Goal: Information Seeking & Learning: Learn about a topic

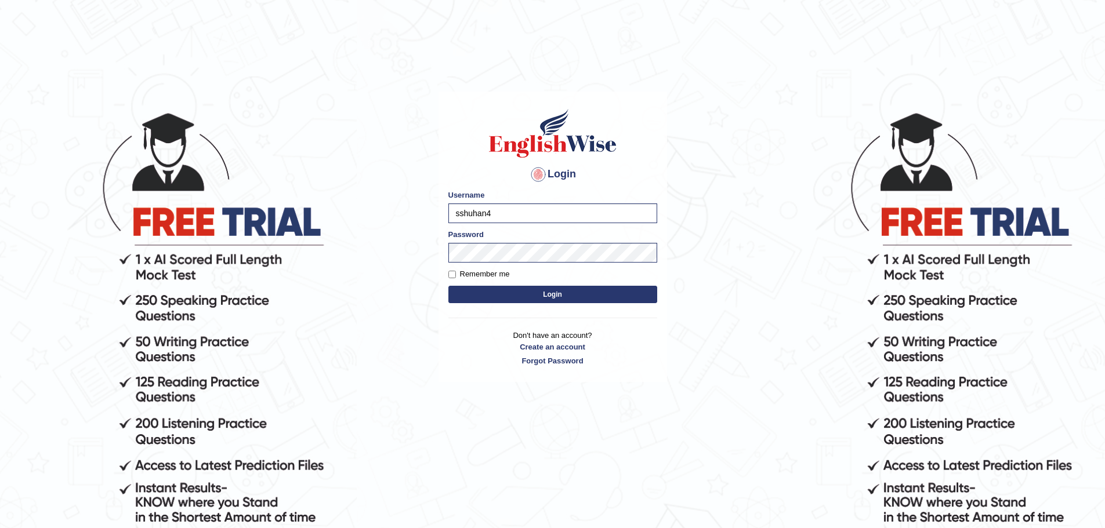
click at [478, 296] on button "Login" at bounding box center [552, 294] width 209 height 17
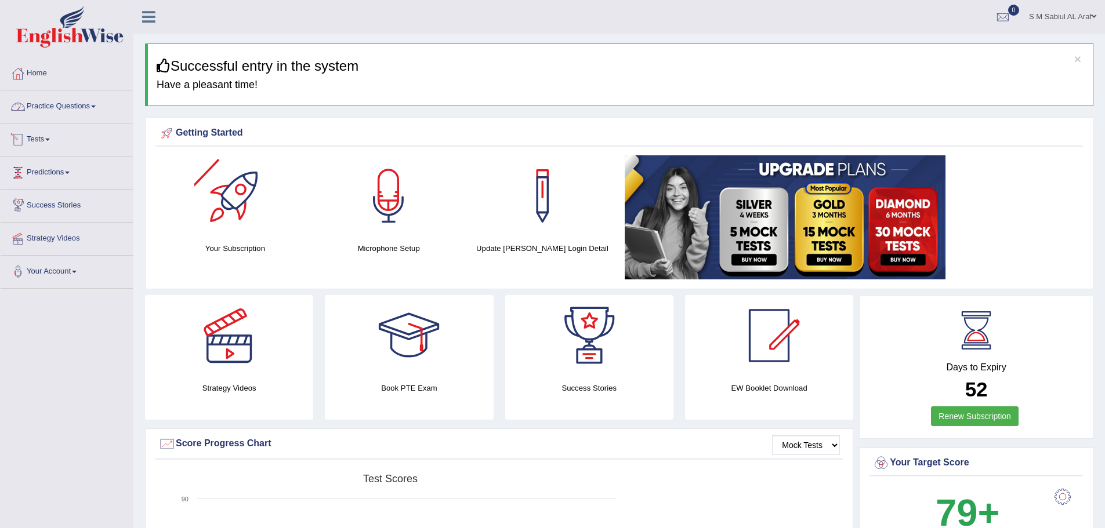
click at [42, 104] on link "Practice Questions" at bounding box center [67, 104] width 132 height 29
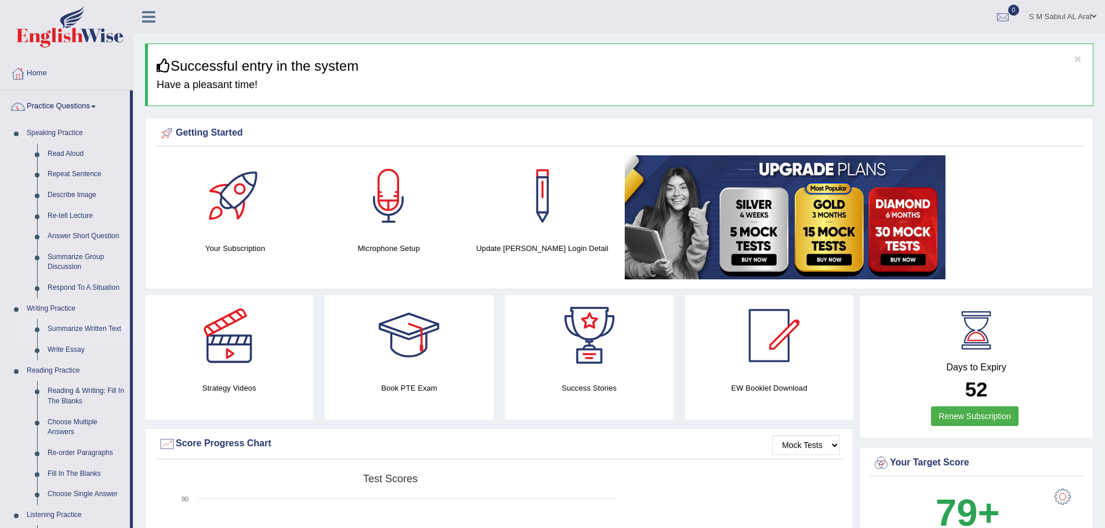
click at [70, 330] on link "Summarize Written Text" at bounding box center [86, 329] width 88 height 21
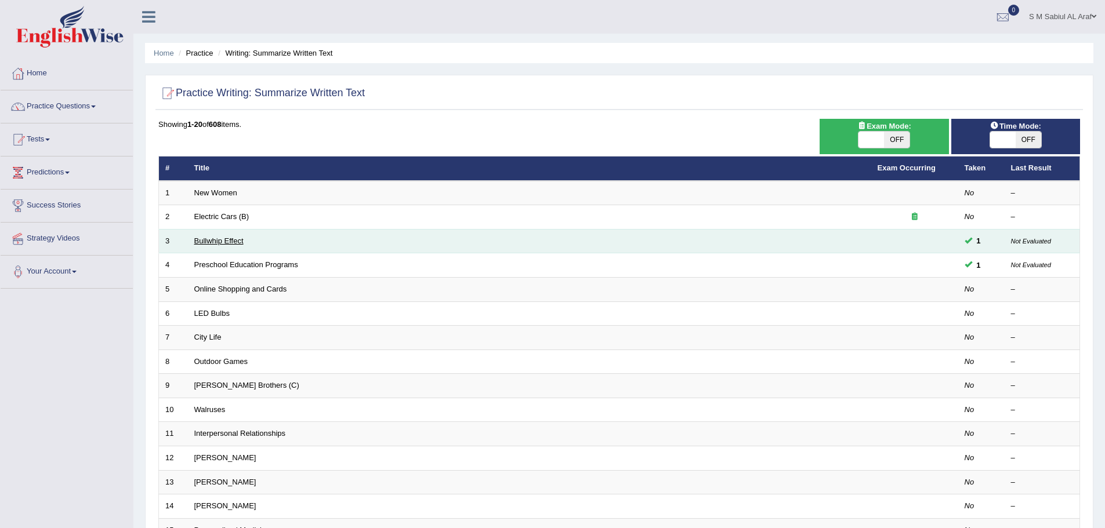
click at [216, 241] on link "Bullwhip Effect" at bounding box center [218, 241] width 49 height 9
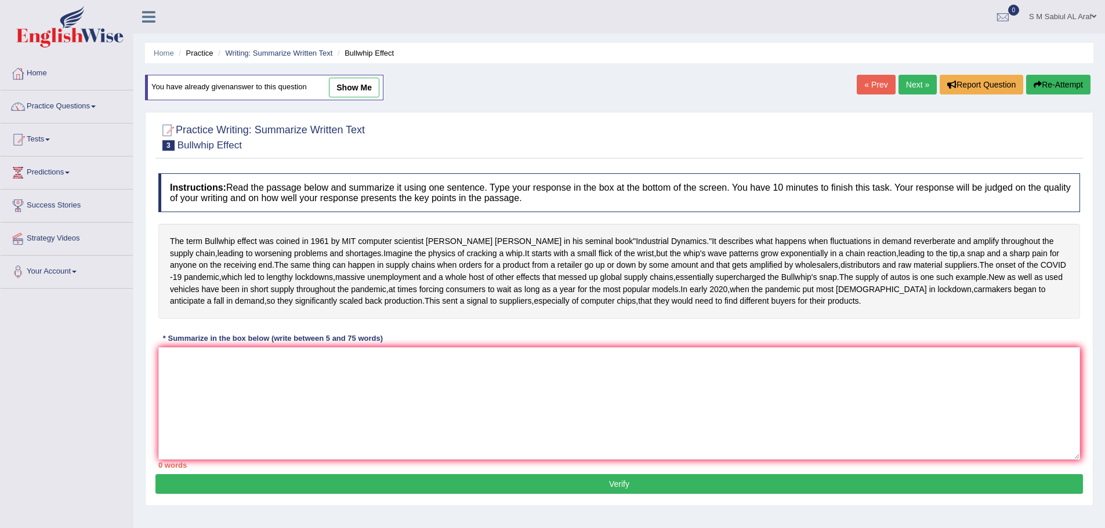
click at [1061, 86] on button "Re-Attempt" at bounding box center [1058, 85] width 64 height 20
drag, startPoint x: 185, startPoint y: 255, endPoint x: 301, endPoint y: 266, distance: 116.5
click at [301, 266] on div "The term Bullwhip effect was coined in [DATE] by MIT computer scientist [PERSON…" at bounding box center [618, 271] width 921 height 95
click at [477, 460] on textarea at bounding box center [618, 403] width 921 height 112
click at [923, 81] on link "Next »" at bounding box center [917, 85] width 38 height 20
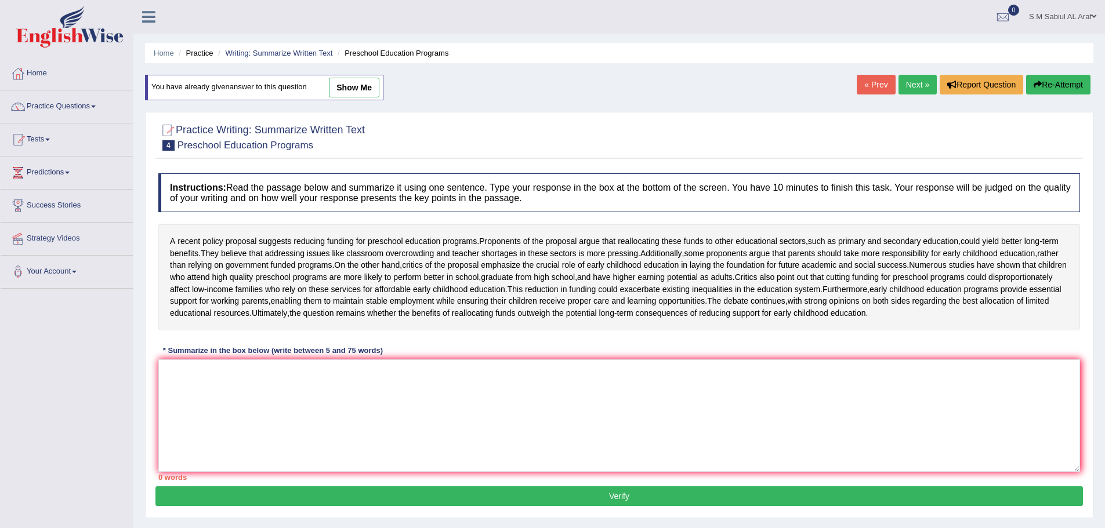
click at [915, 79] on link "Next »" at bounding box center [917, 85] width 38 height 20
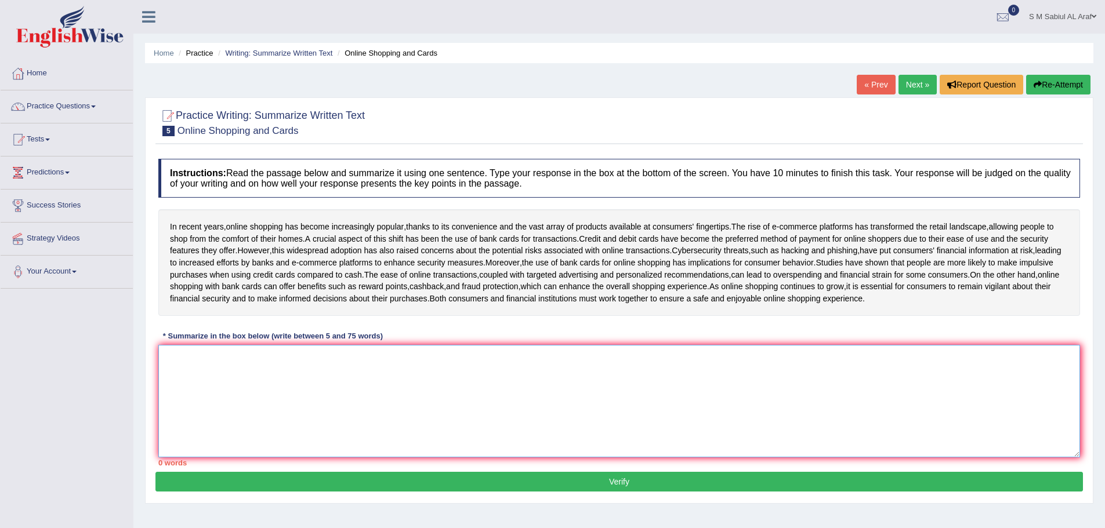
drag, startPoint x: 640, startPoint y: 415, endPoint x: 616, endPoint y: 408, distance: 24.2
click at [640, 415] on textarea at bounding box center [618, 401] width 921 height 112
click at [573, 424] on textarea at bounding box center [618, 401] width 921 height 112
type textarea "i"
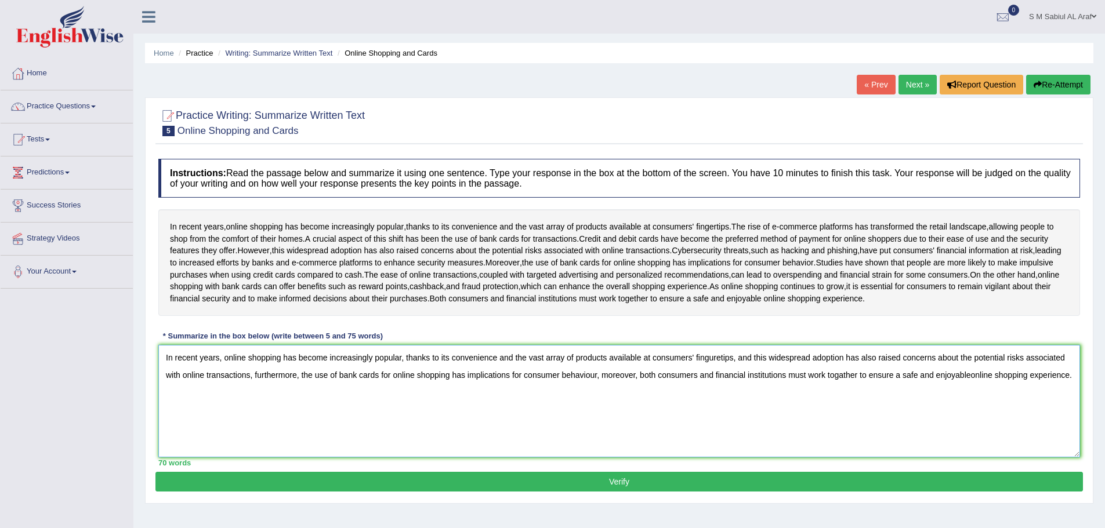
click at [971, 394] on textarea "In recent years, online shopping has become increasingly popular, thanks to its…" at bounding box center [618, 401] width 921 height 112
type textarea "In recent years, online shopping has become increasingly popular, thanks to its…"
click at [583, 492] on button "Verify" at bounding box center [618, 482] width 927 height 20
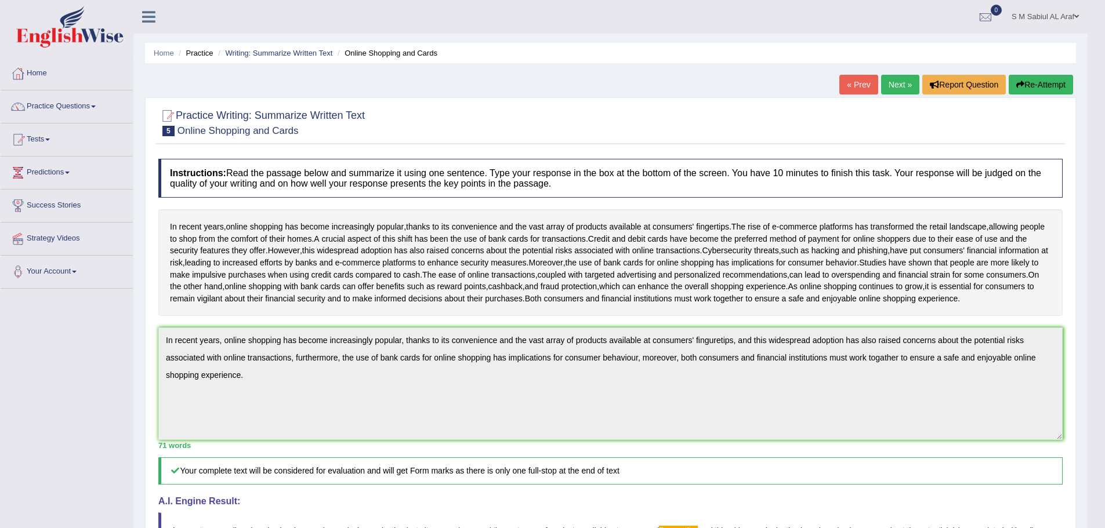
click at [896, 84] on link "Next »" at bounding box center [900, 85] width 38 height 20
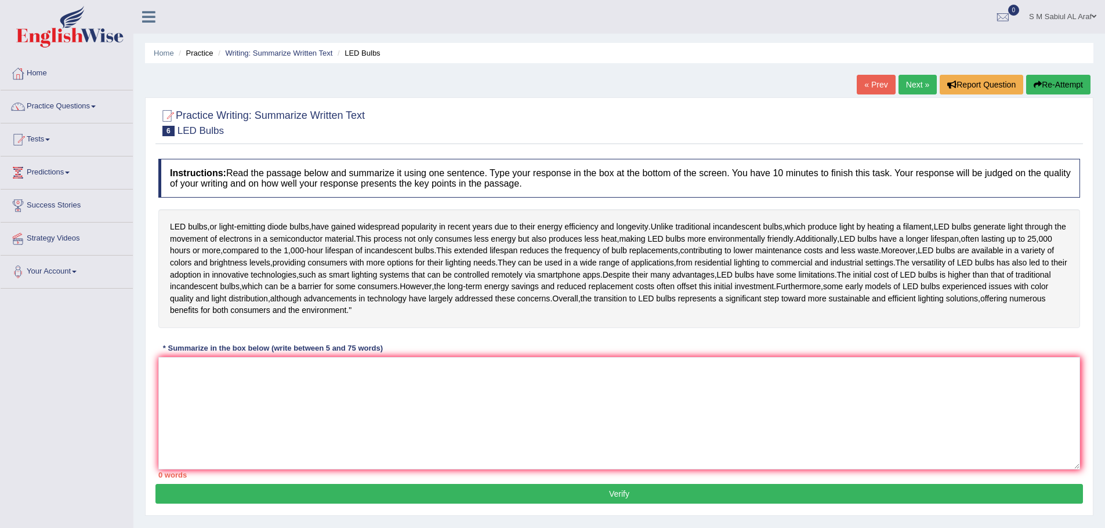
drag, startPoint x: 164, startPoint y: 215, endPoint x: 1073, endPoint y: 352, distance: 919.5
drag, startPoint x: 635, startPoint y: 399, endPoint x: 671, endPoint y: 400, distance: 35.4
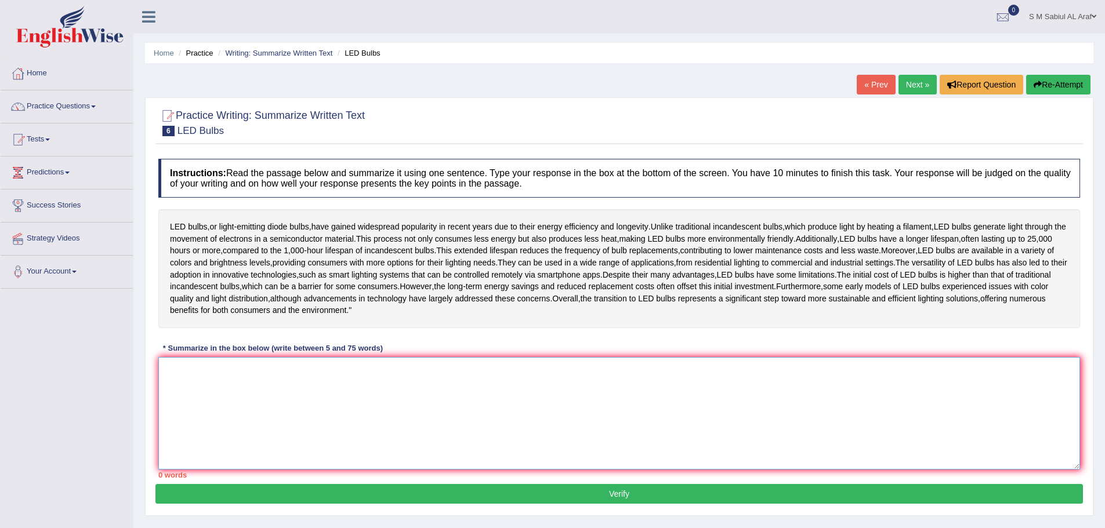
click at [371, 419] on textarea at bounding box center [618, 413] width 921 height 112
paste textarea "LED bulbs, or light-emitting diode bulbs, have gained widespread popularity in …"
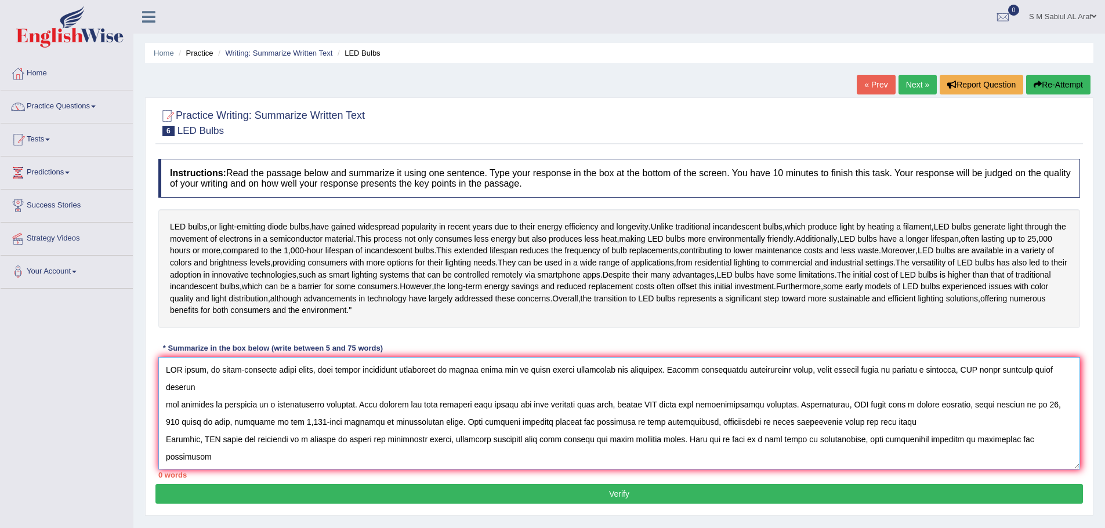
scroll to position [27, 0]
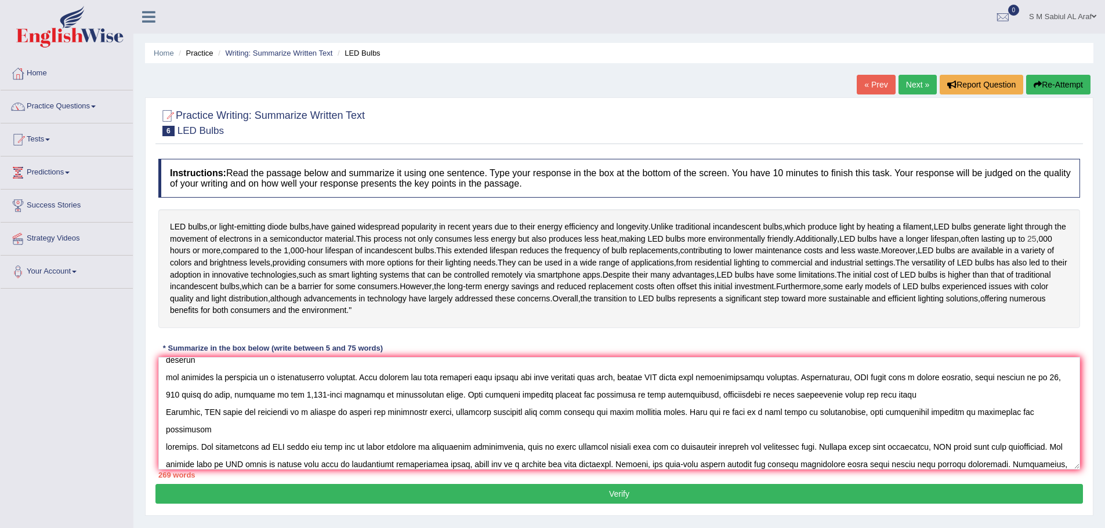
drag, startPoint x: 1060, startPoint y: 237, endPoint x: 1054, endPoint y: 237, distance: 7.0
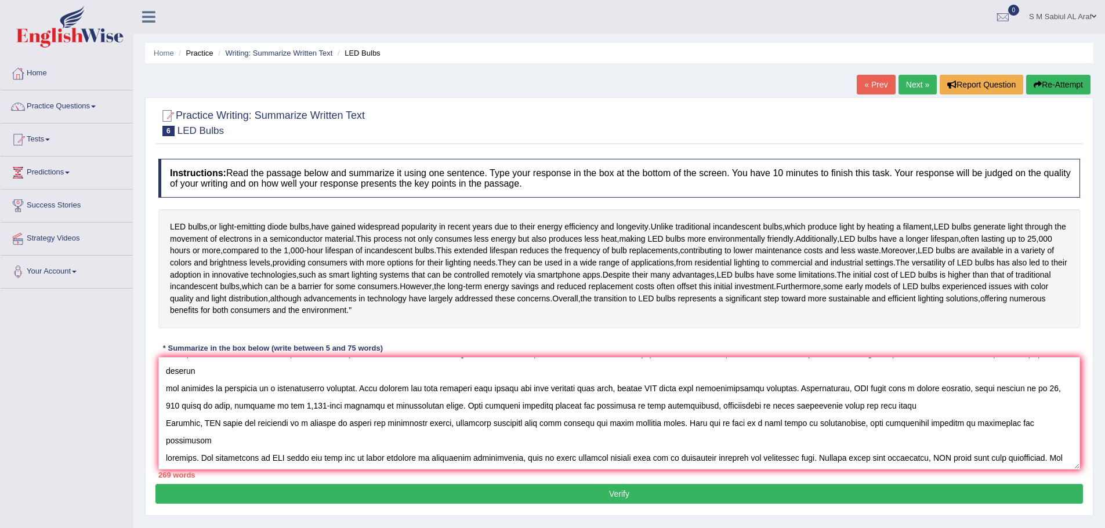
scroll to position [0, 0]
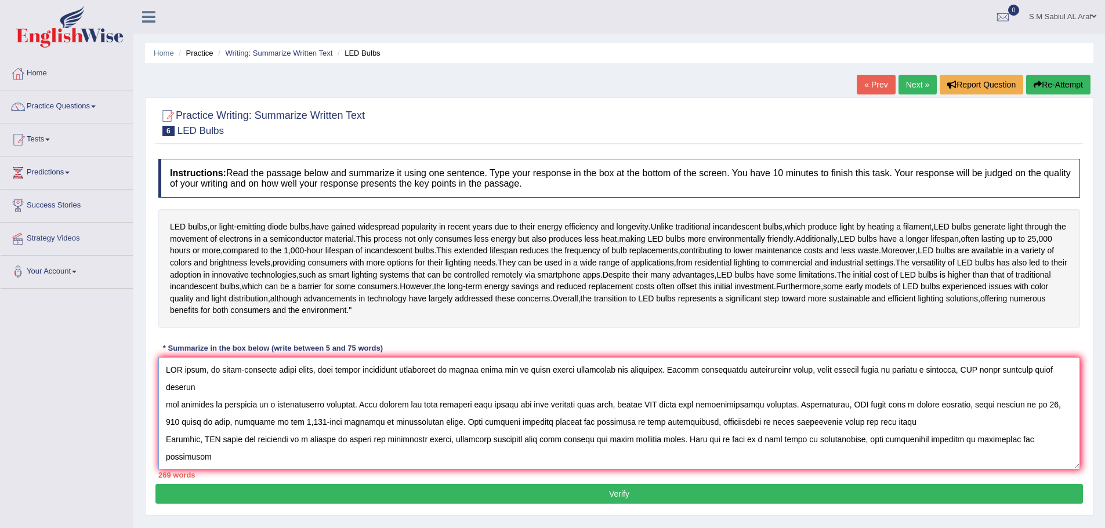
drag, startPoint x: 649, startPoint y: 392, endPoint x: 370, endPoint y: 415, distance: 280.4
click at [370, 415] on textarea at bounding box center [618, 413] width 921 height 112
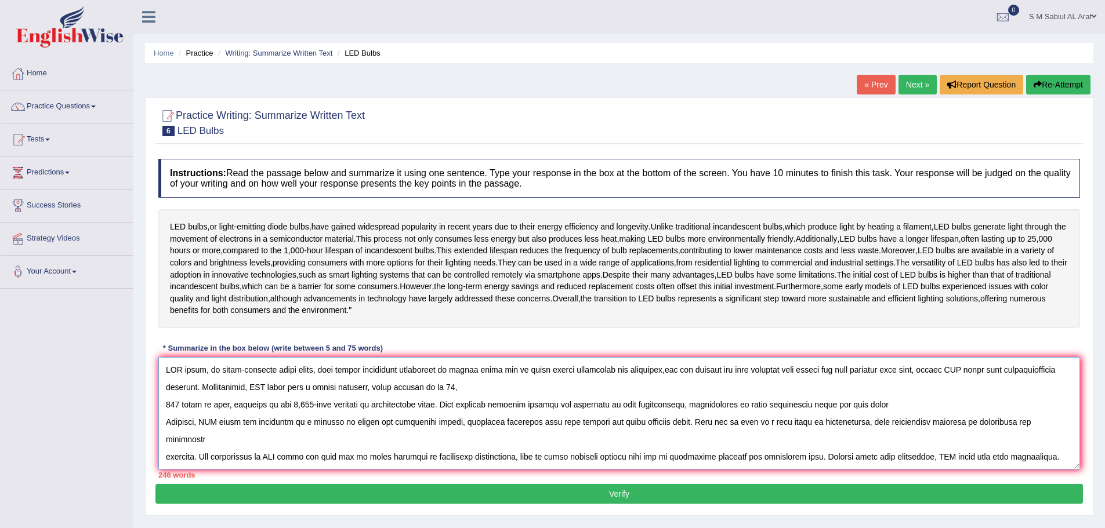
drag, startPoint x: 252, startPoint y: 412, endPoint x: 515, endPoint y: 412, distance: 263.8
click at [515, 411] on textarea at bounding box center [618, 413] width 921 height 112
drag, startPoint x: 203, startPoint y: 446, endPoint x: 166, endPoint y: 430, distance: 40.7
click at [166, 430] on textarea at bounding box center [618, 413] width 921 height 112
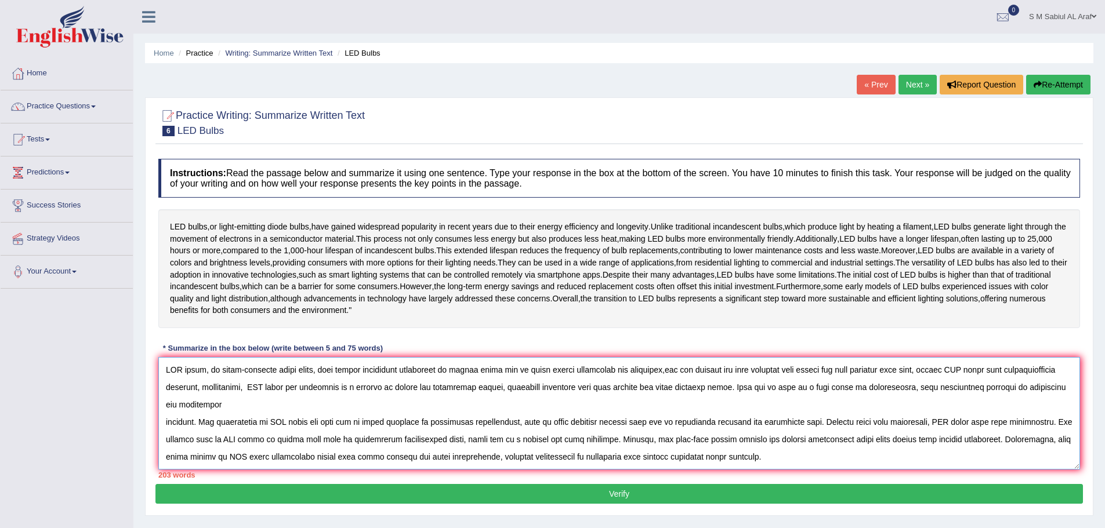
click at [304, 412] on textarea at bounding box center [618, 413] width 921 height 112
drag, startPoint x: 769, startPoint y: 413, endPoint x: 633, endPoint y: 464, distance: 144.8
click at [634, 464] on textarea at bounding box center [618, 413] width 921 height 112
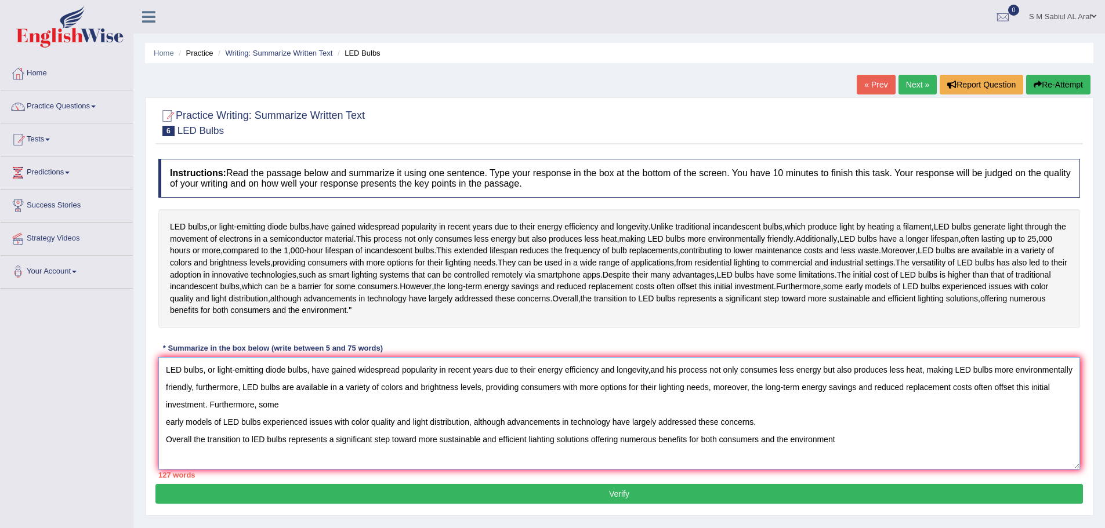
drag, startPoint x: 207, startPoint y: 429, endPoint x: 925, endPoint y: 457, distance: 718.4
click at [925, 456] on textarea "LED bulbs, or light-emitting diode bulbs, have gained widespread popularity in …" at bounding box center [618, 413] width 921 height 112
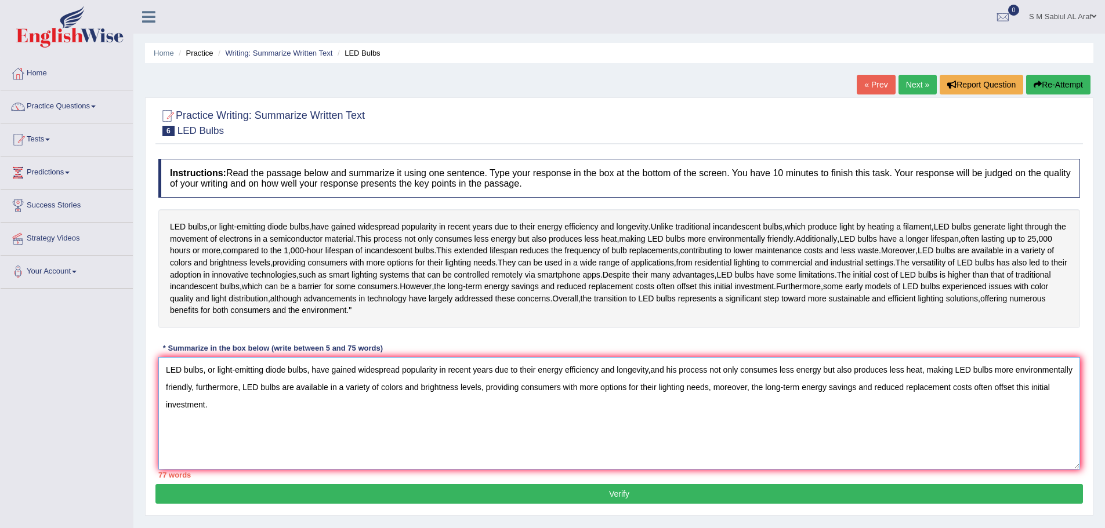
drag, startPoint x: 975, startPoint y: 412, endPoint x: 211, endPoint y: 428, distance: 763.8
click at [211, 428] on textarea "LED bulbs, or light-emitting diode bulbs, have gained widespread popularity in …" at bounding box center [618, 413] width 921 height 112
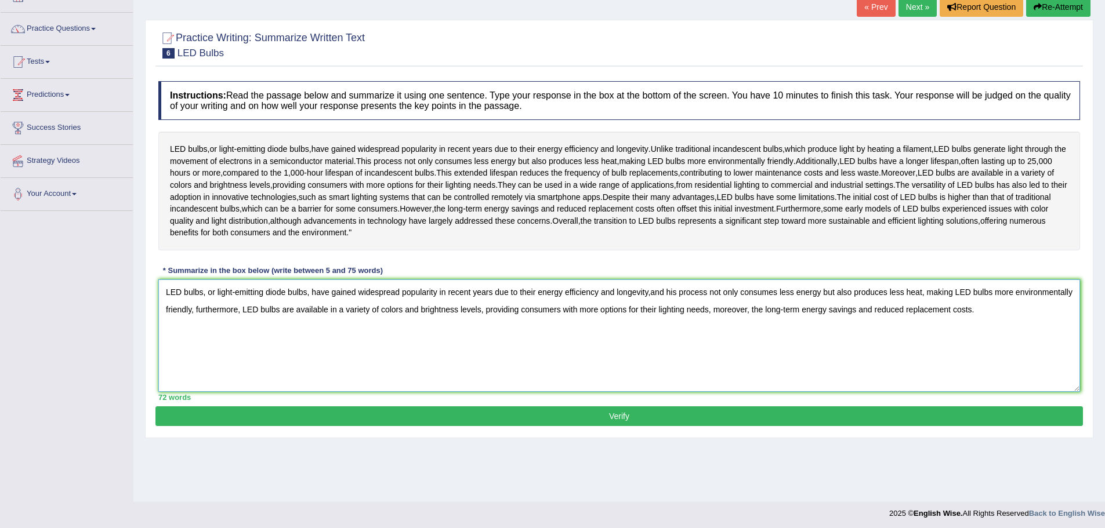
scroll to position [81, 0]
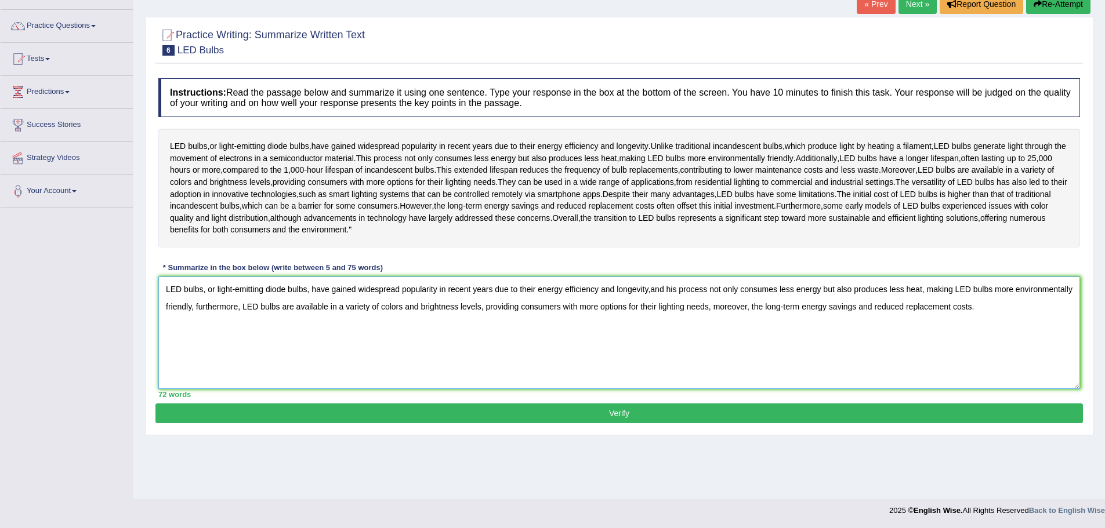
type textarea "LED bulbs, or light-emitting diode bulbs, have gained widespread popularity in …"
click at [640, 423] on button "Verify" at bounding box center [618, 414] width 927 height 20
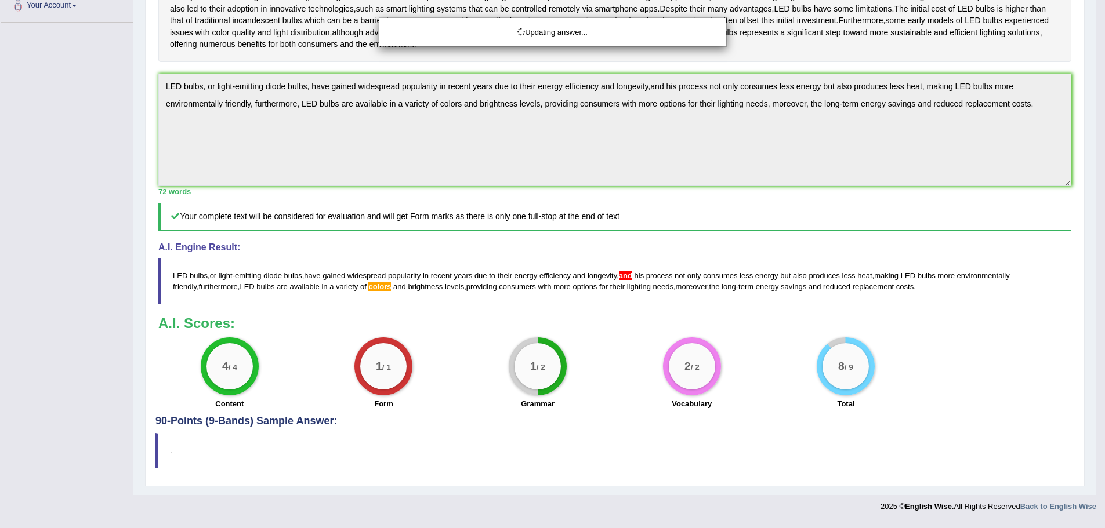
scroll to position [286, 0]
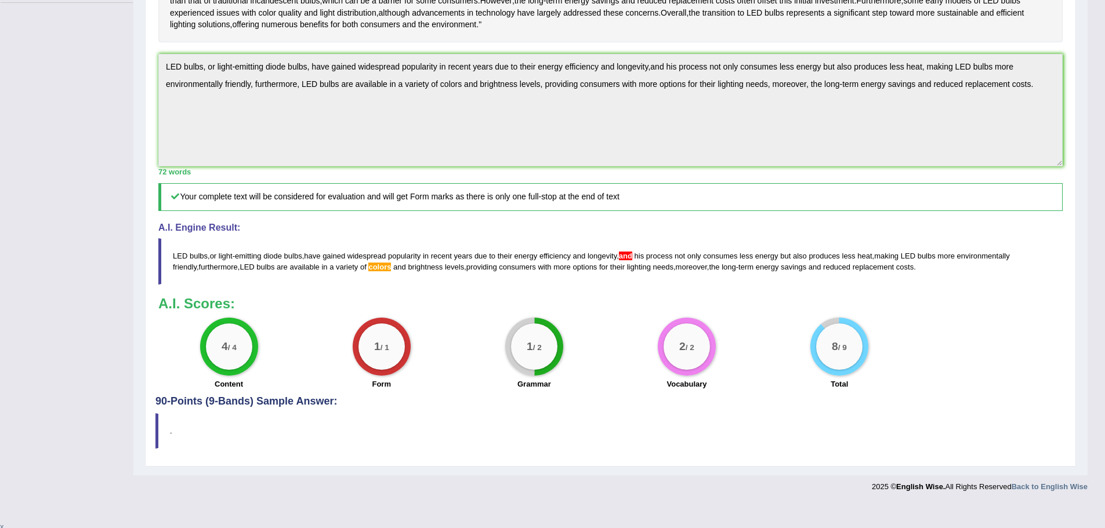
click at [631, 260] on span "and" at bounding box center [625, 256] width 13 height 9
click at [368, 271] on span "colors" at bounding box center [379, 267] width 23 height 9
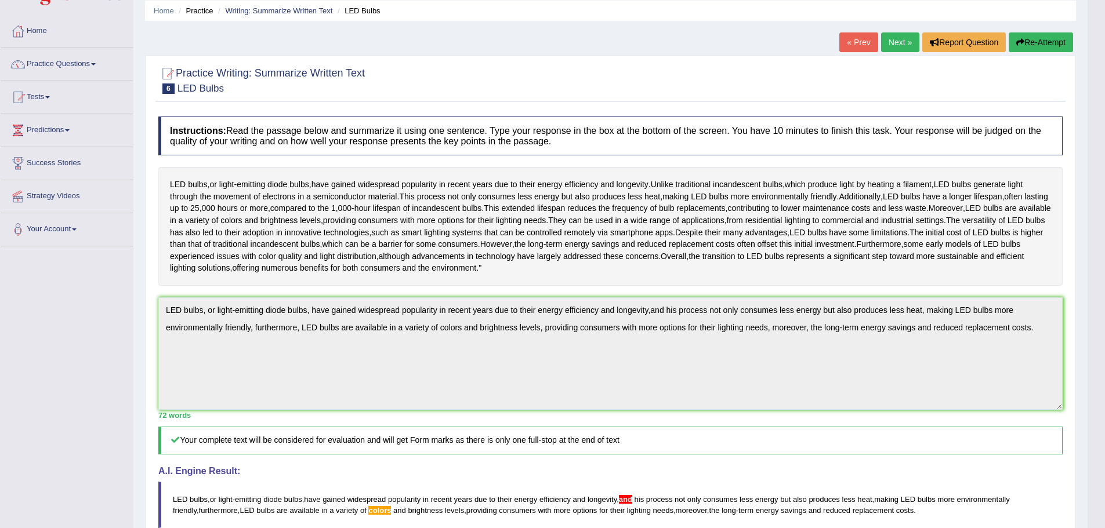
scroll to position [0, 0]
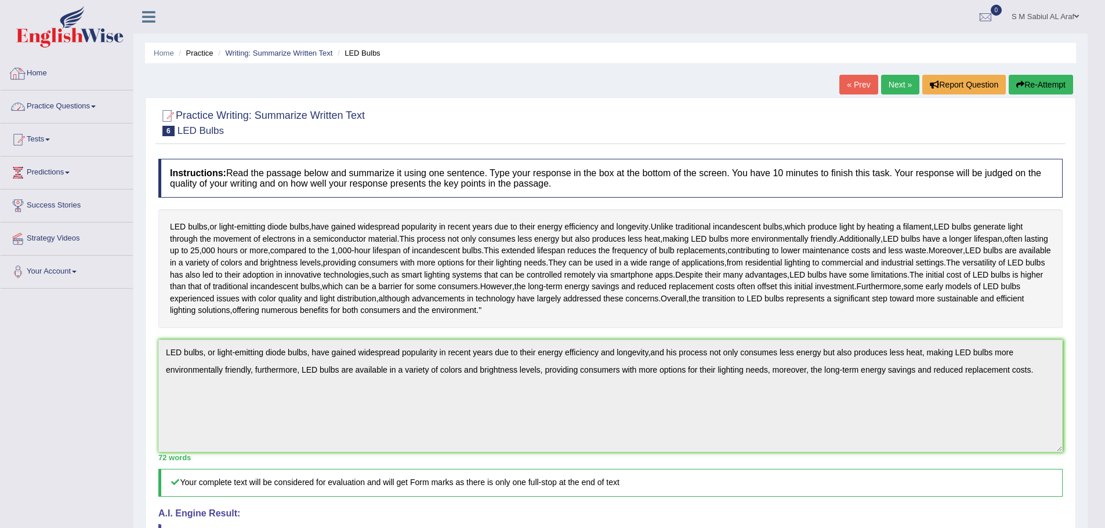
click at [52, 107] on link "Practice Questions" at bounding box center [67, 104] width 132 height 29
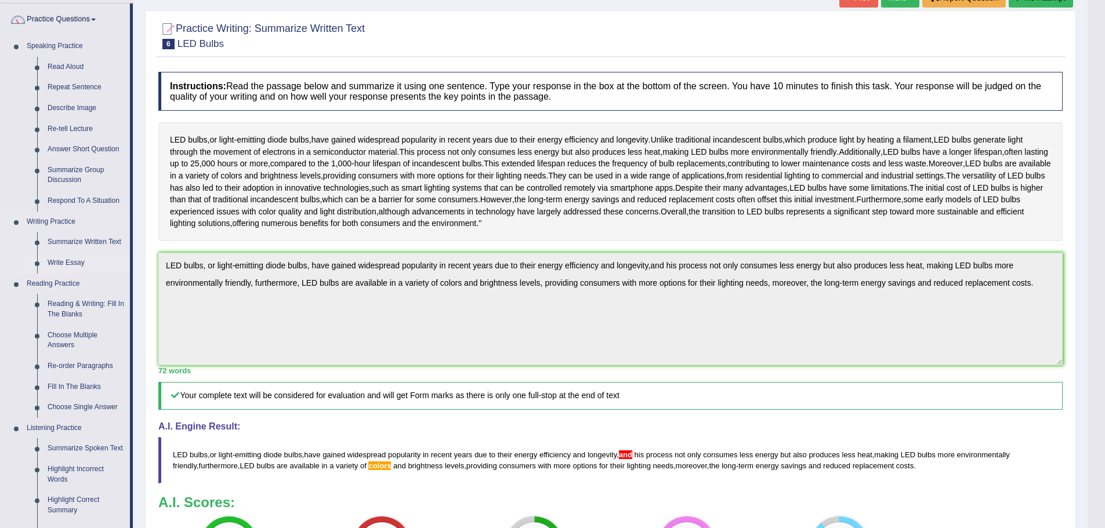
scroll to position [116, 0]
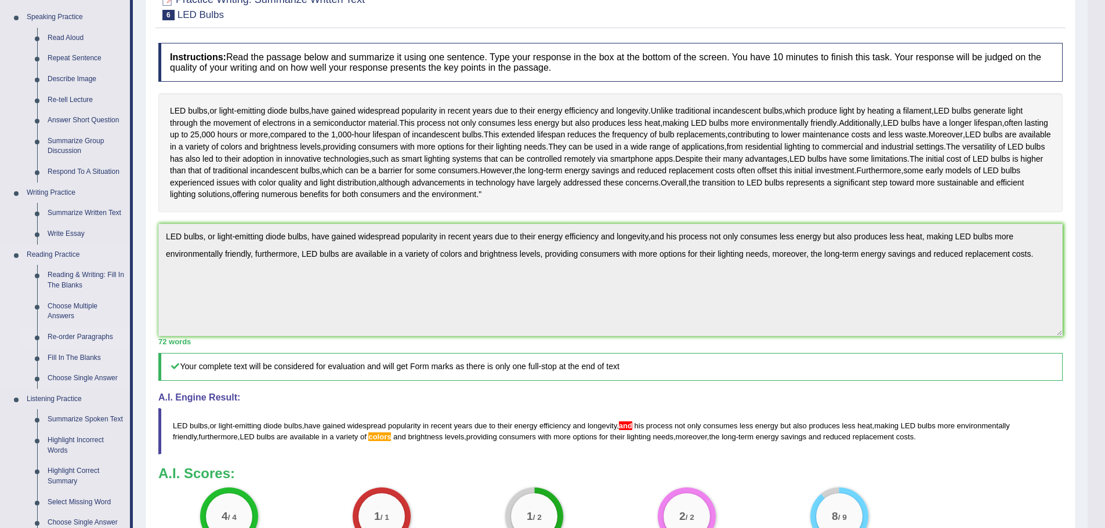
click at [71, 336] on link "Re-order Paragraphs" at bounding box center [86, 337] width 88 height 21
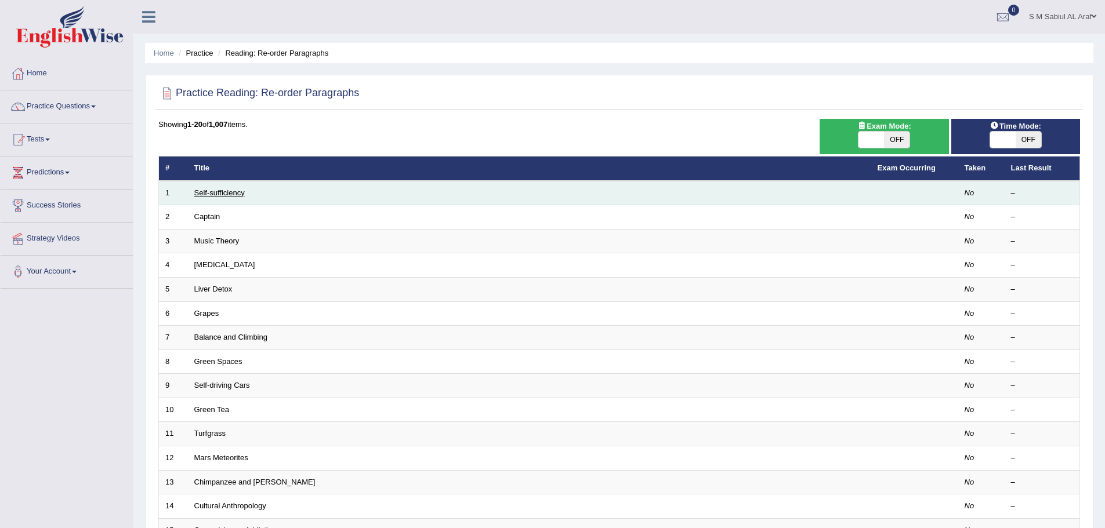
click at [237, 195] on link "Self-sufficiency" at bounding box center [219, 192] width 50 height 9
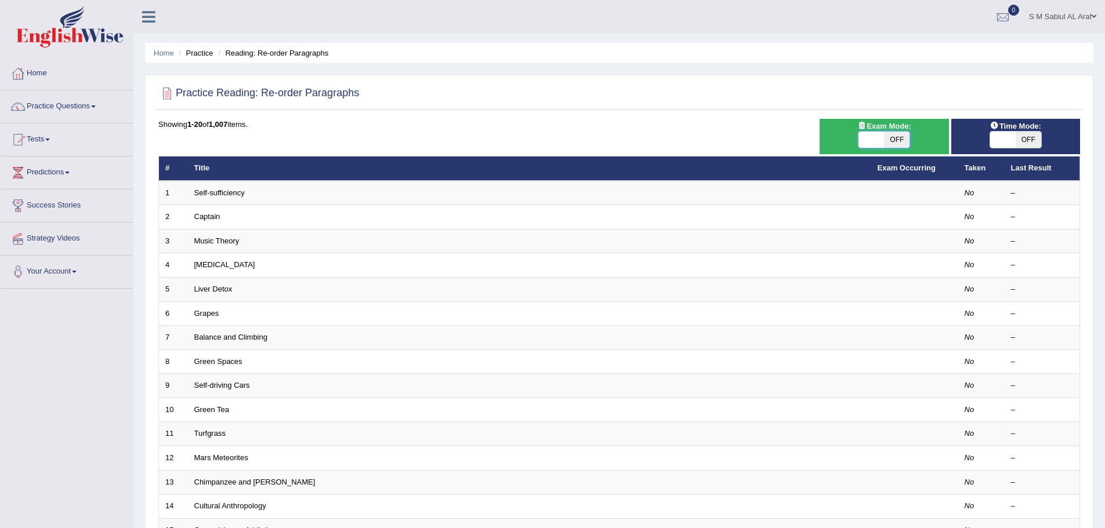
click at [873, 141] on span at bounding box center [871, 140] width 26 height 16
checkbox input "true"
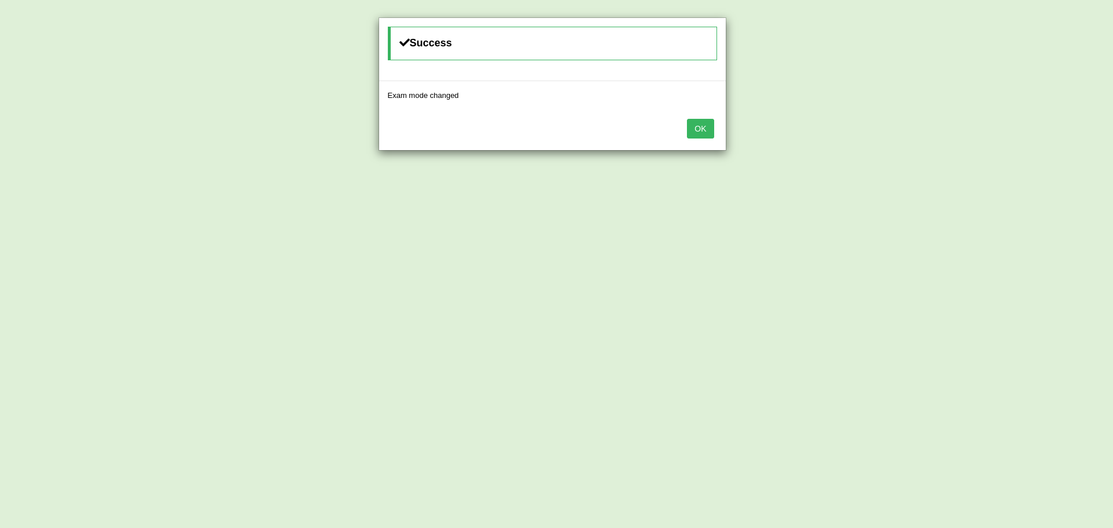
click at [705, 132] on button "OK" at bounding box center [700, 129] width 27 height 20
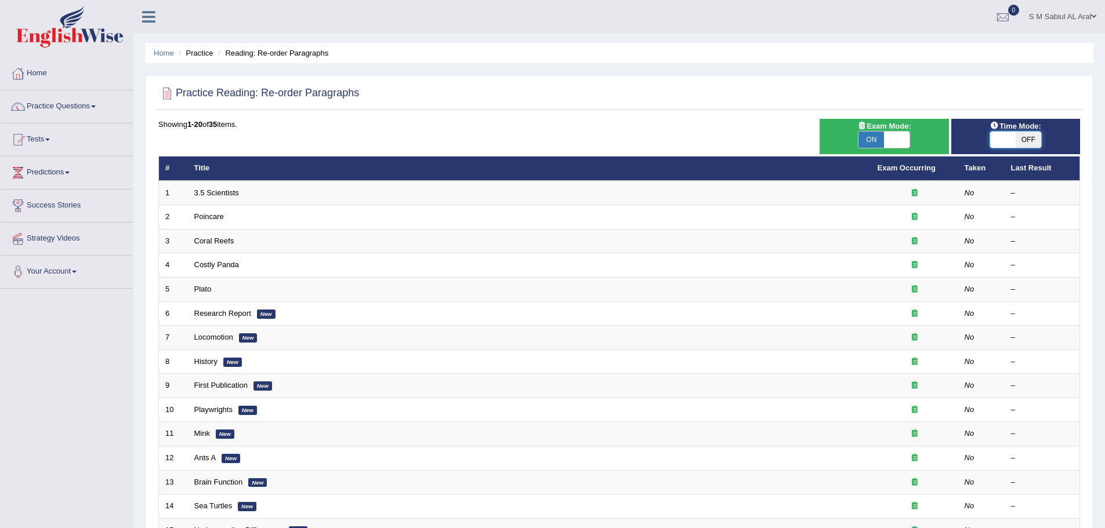
click at [1010, 136] on span at bounding box center [1003, 140] width 26 height 16
checkbox input "true"
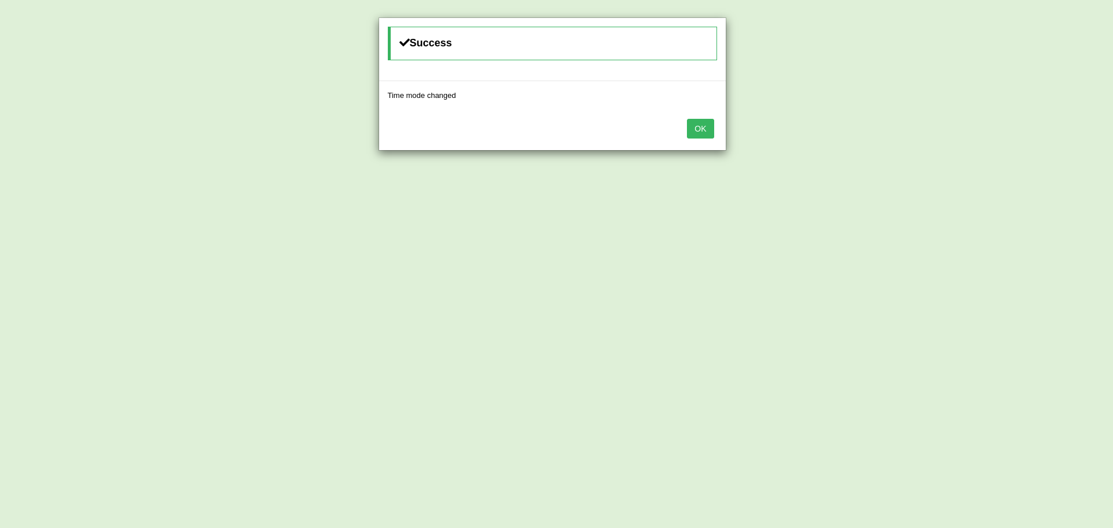
click at [696, 132] on button "OK" at bounding box center [700, 129] width 27 height 20
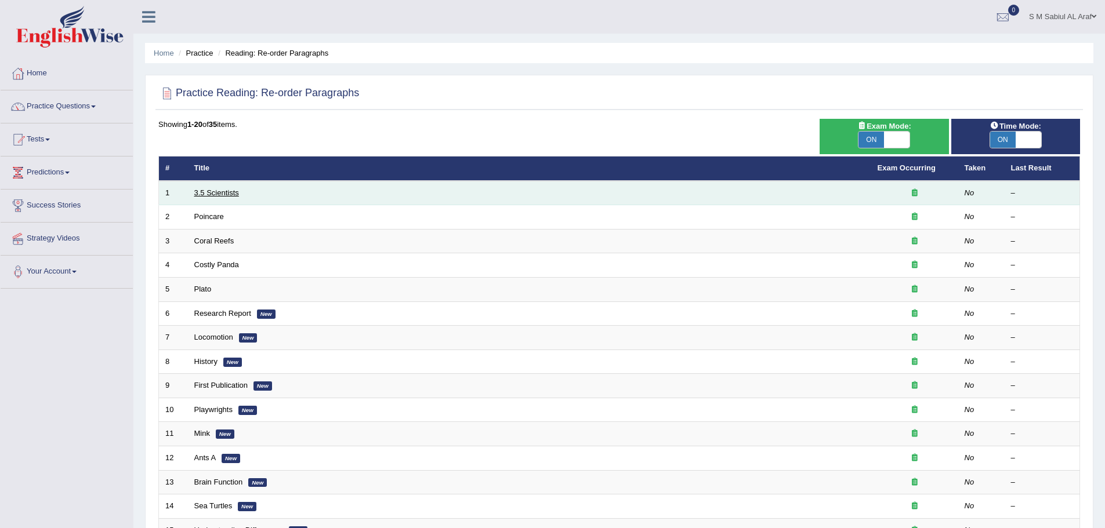
click at [215, 195] on link "3.5 Scientists" at bounding box center [216, 192] width 45 height 9
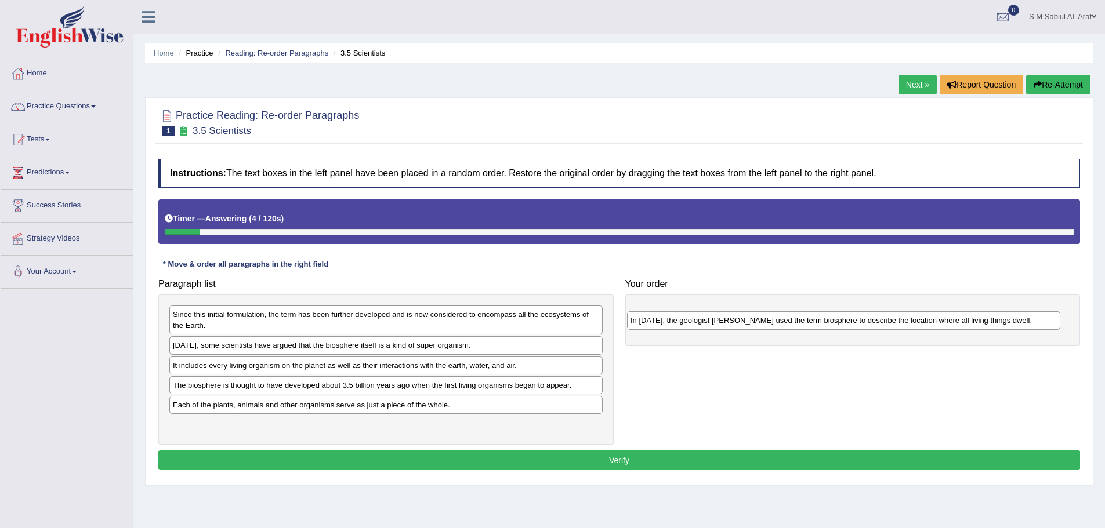
drag, startPoint x: 217, startPoint y: 347, endPoint x: 656, endPoint y: 315, distance: 440.1
click at [656, 315] on div "In 1875, the geologist Eduard Suess used the term biosphere to describe the loc…" at bounding box center [843, 320] width 433 height 18
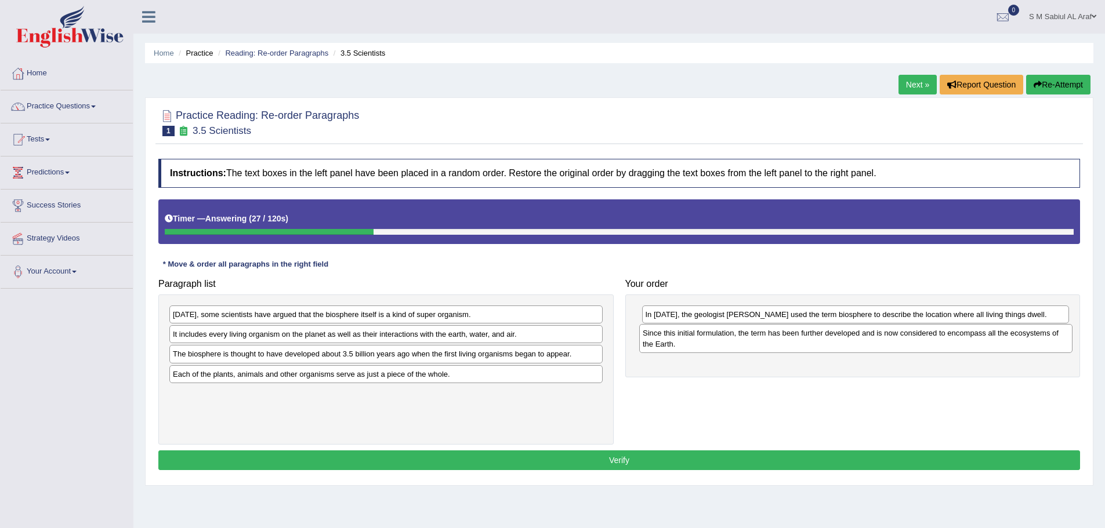
drag, startPoint x: 209, startPoint y: 324, endPoint x: 678, endPoint y: 342, distance: 470.0
click at [678, 342] on div "Since this initial formulation, the term has been further developed and is now …" at bounding box center [855, 338] width 433 height 29
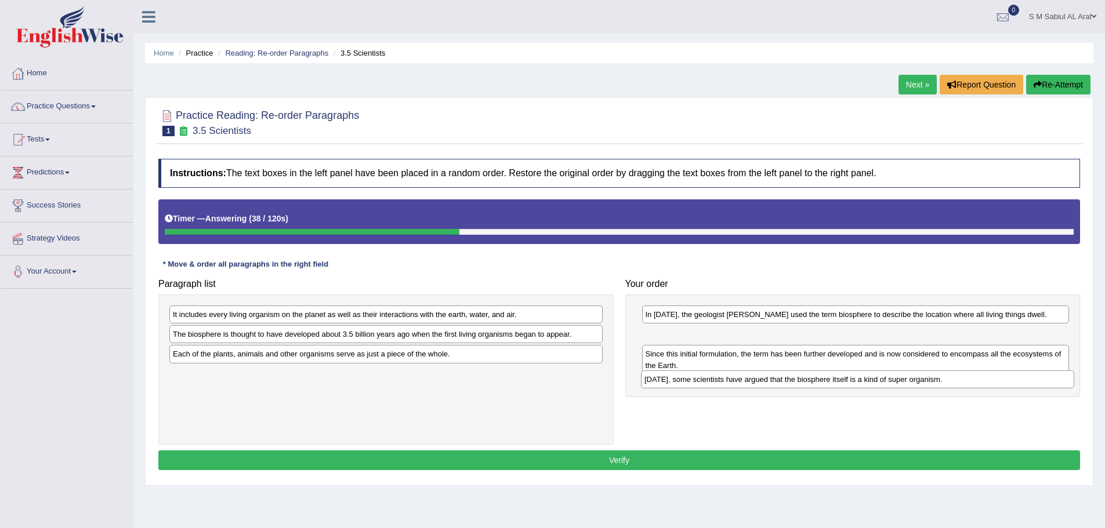
drag, startPoint x: 254, startPoint y: 314, endPoint x: 631, endPoint y: 398, distance: 386.0
click at [725, 379] on div "Today, some scientists have argued that the biosphere itself is a kind of super…" at bounding box center [857, 380] width 433 height 18
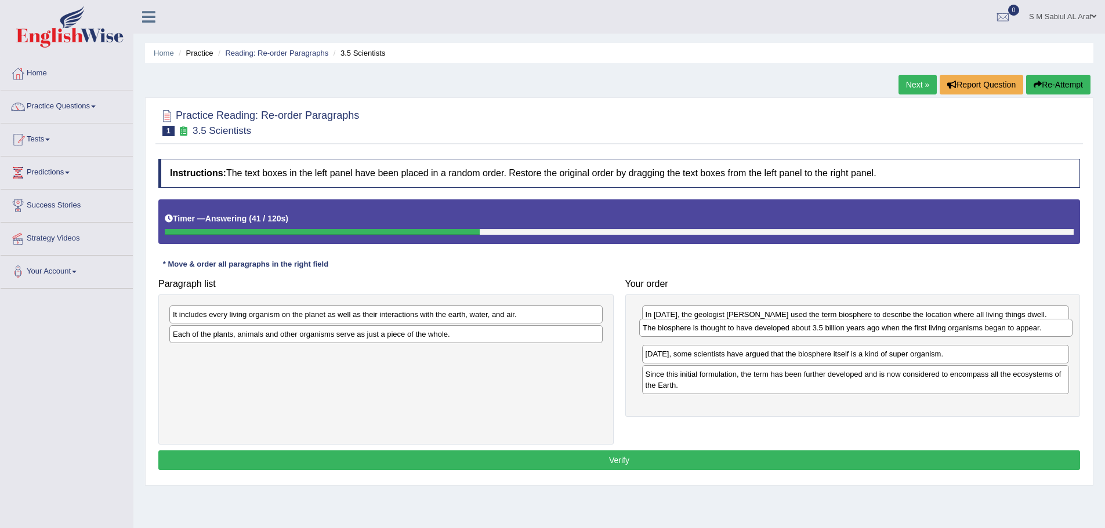
drag, startPoint x: 216, startPoint y: 339, endPoint x: 682, endPoint y: 332, distance: 466.2
click at [682, 332] on div "The biosphere is thought to have developed about 3.5 billion years ago when the…" at bounding box center [855, 328] width 433 height 18
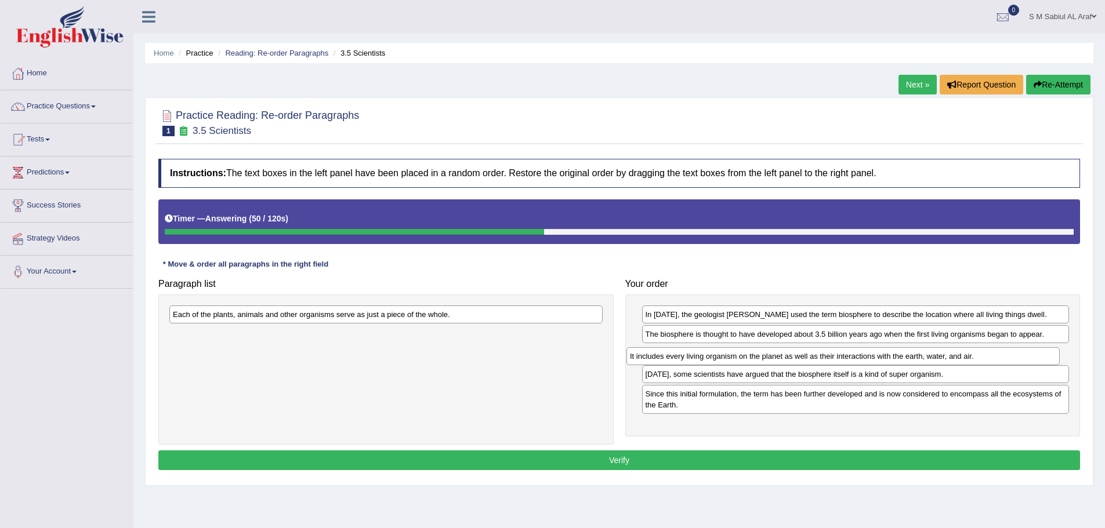
drag, startPoint x: 255, startPoint y: 317, endPoint x: 711, endPoint y: 358, distance: 458.2
click at [711, 358] on div "It includes every living organism on the planet as well as their interactions w…" at bounding box center [842, 356] width 433 height 18
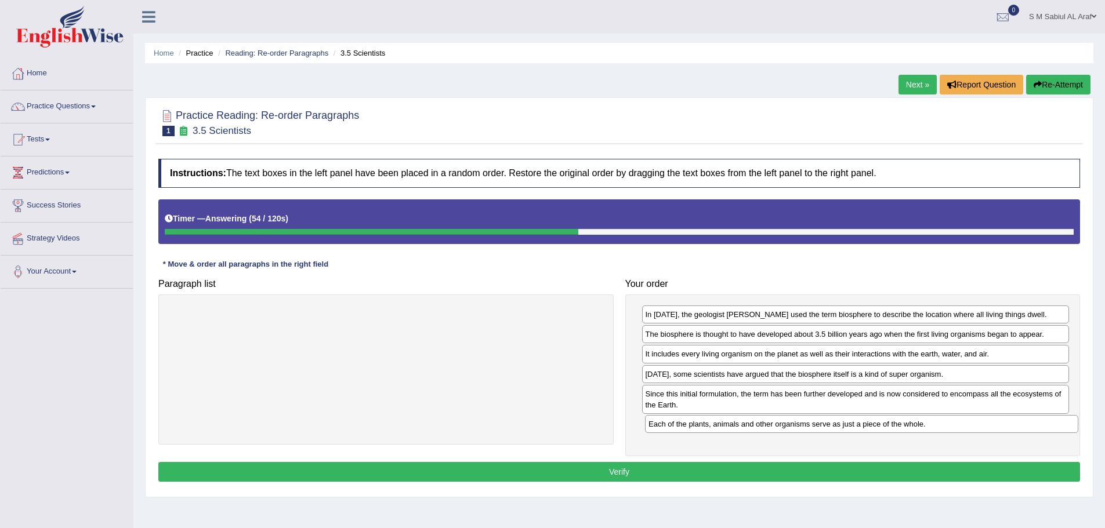
drag, startPoint x: 276, startPoint y: 317, endPoint x: 751, endPoint y: 426, distance: 487.9
click at [751, 426] on div "Each of the plants, animals and other organisms serve as just a piece of the wh…" at bounding box center [861, 424] width 433 height 18
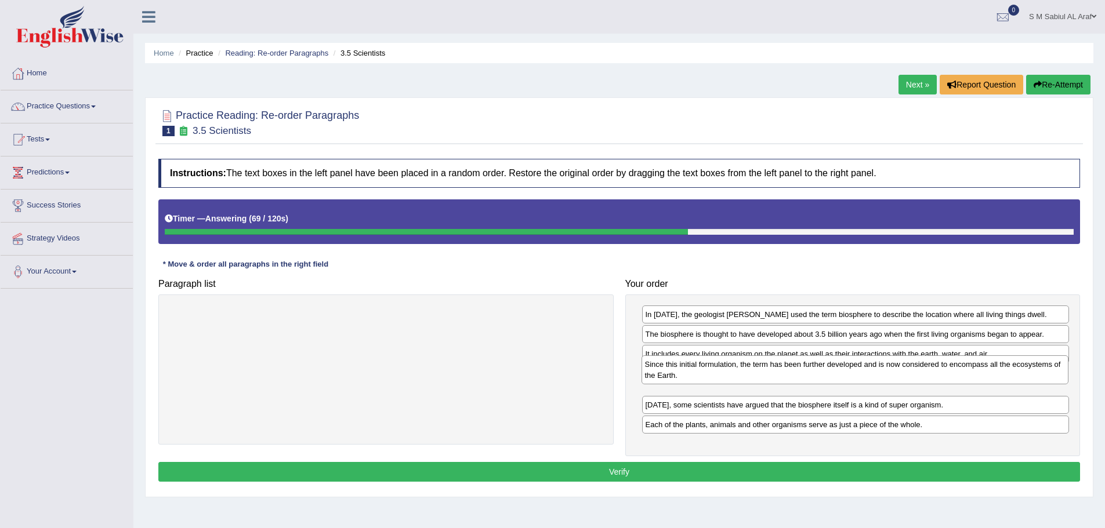
drag, startPoint x: 697, startPoint y: 402, endPoint x: 696, endPoint y: 373, distance: 29.0
click at [696, 373] on div "Since this initial formulation, the term has been further developed and is now …" at bounding box center [854, 369] width 427 height 29
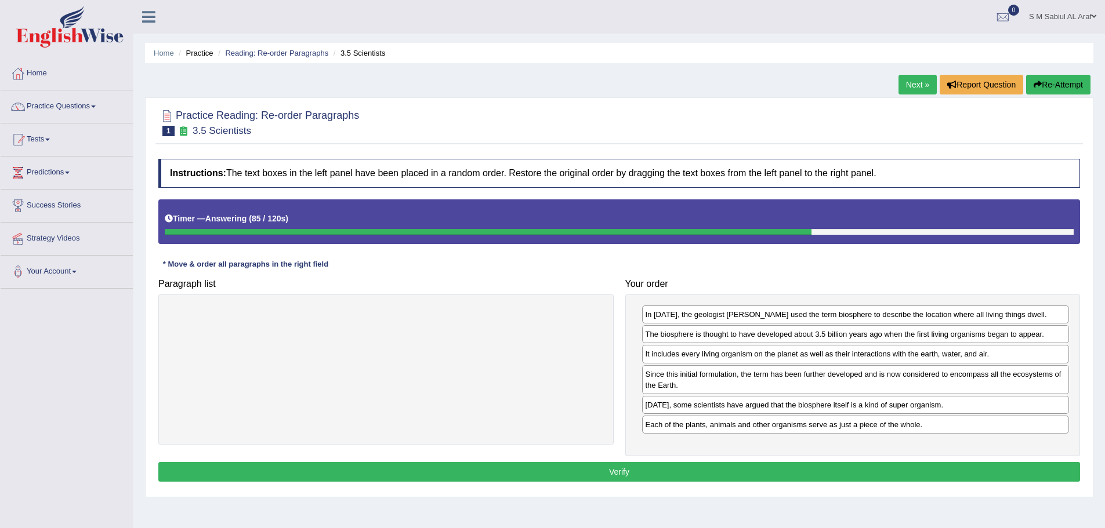
click at [581, 467] on button "Verify" at bounding box center [618, 472] width 921 height 20
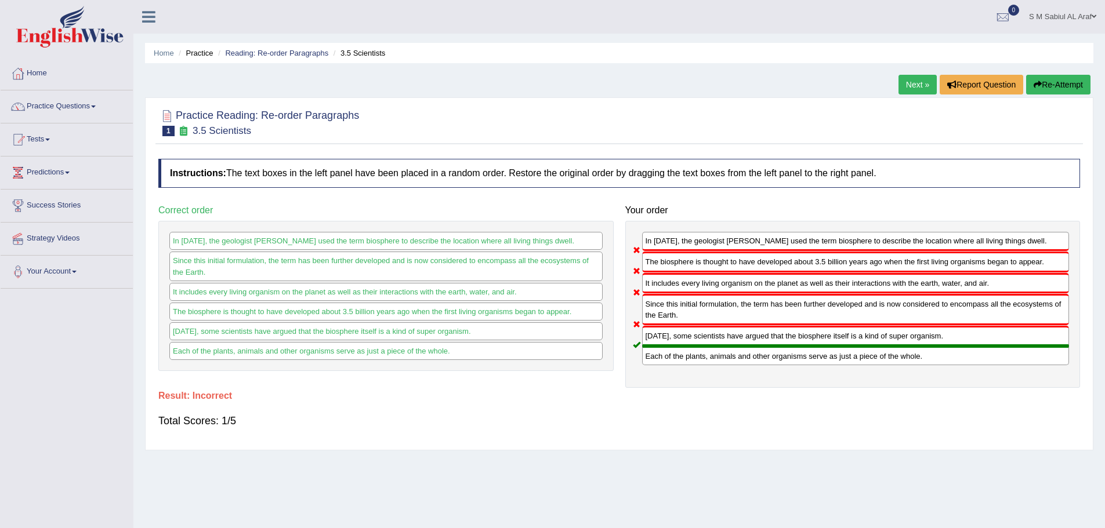
drag, startPoint x: 902, startPoint y: 82, endPoint x: 894, endPoint y: 82, distance: 8.7
click at [902, 82] on link "Next »" at bounding box center [917, 85] width 38 height 20
